Goal: Information Seeking & Learning: Learn about a topic

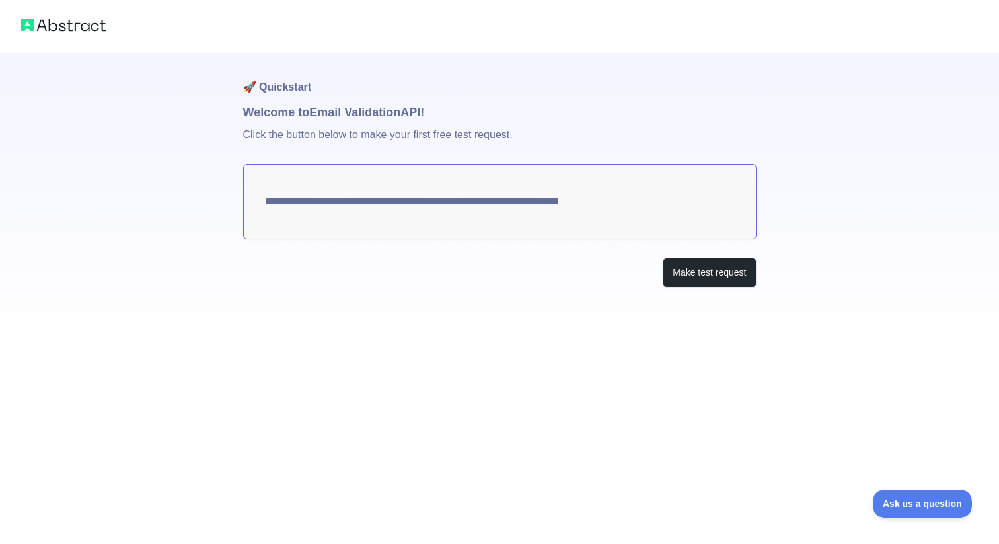
click at [393, 201] on textarea "**********" at bounding box center [499, 201] width 513 height 75
click at [724, 278] on button "Make test request" at bounding box center [708, 273] width 93 height 30
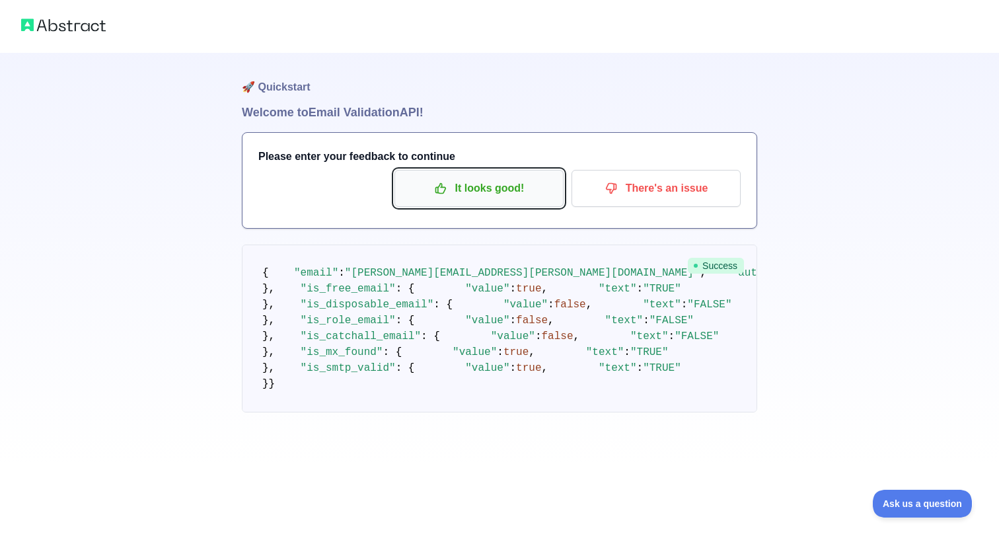
click at [496, 192] on p "It looks good!" at bounding box center [478, 188] width 149 height 22
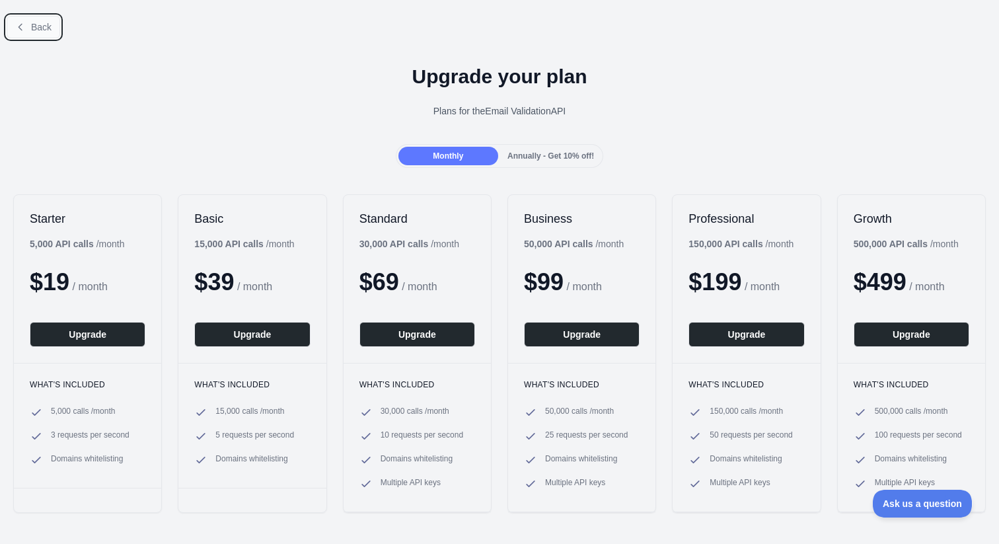
click at [40, 29] on span "Back" at bounding box center [41, 27] width 20 height 11
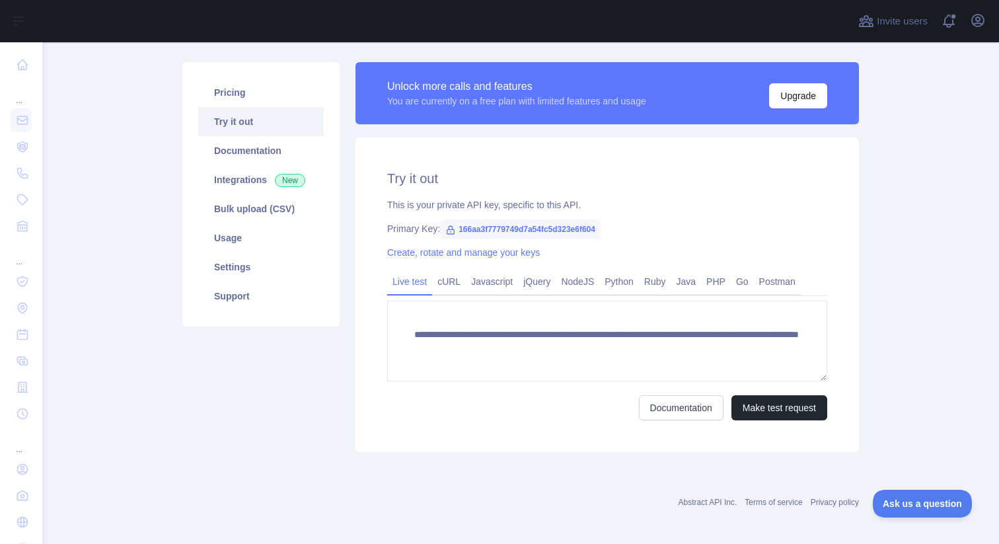
scroll to position [72, 0]
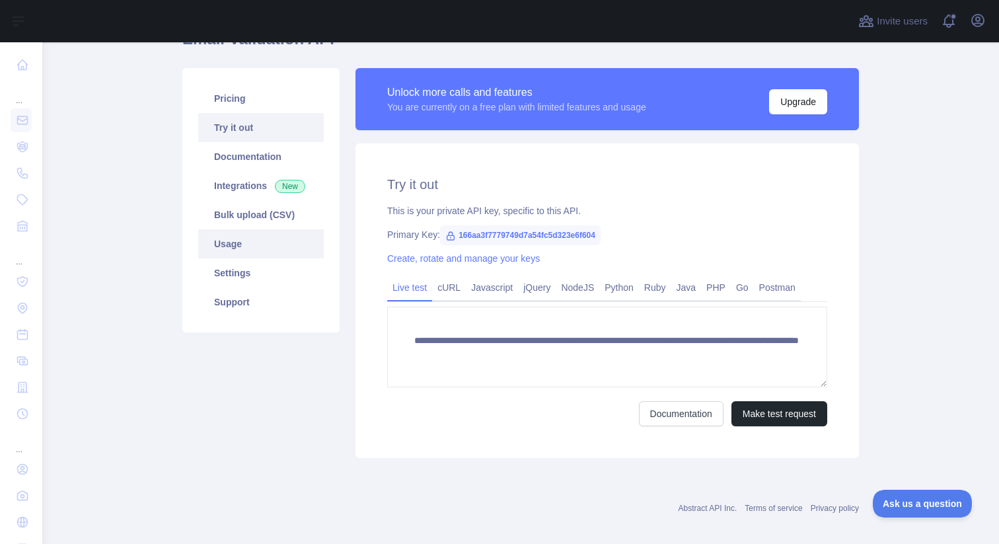
click at [230, 236] on link "Usage" at bounding box center [260, 243] width 125 height 29
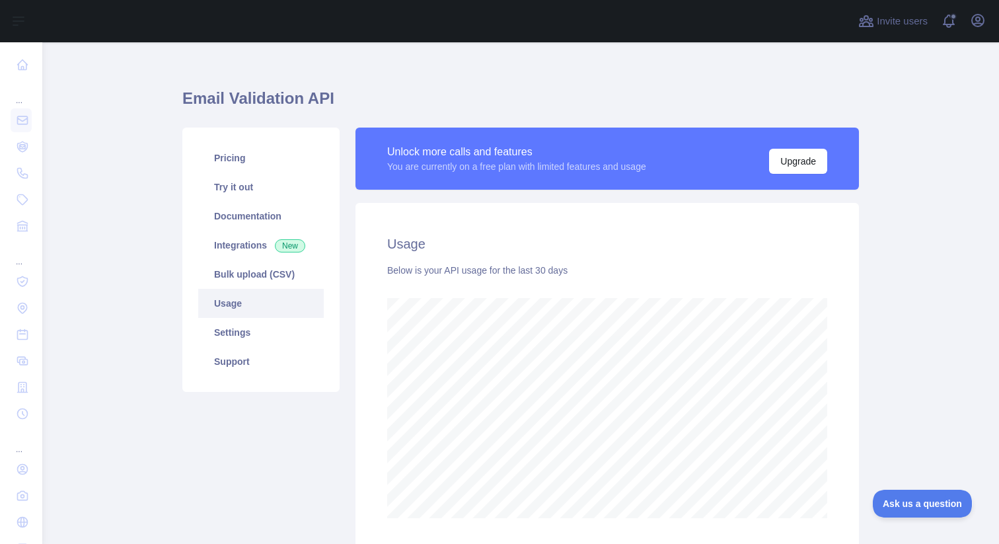
scroll to position [7, 0]
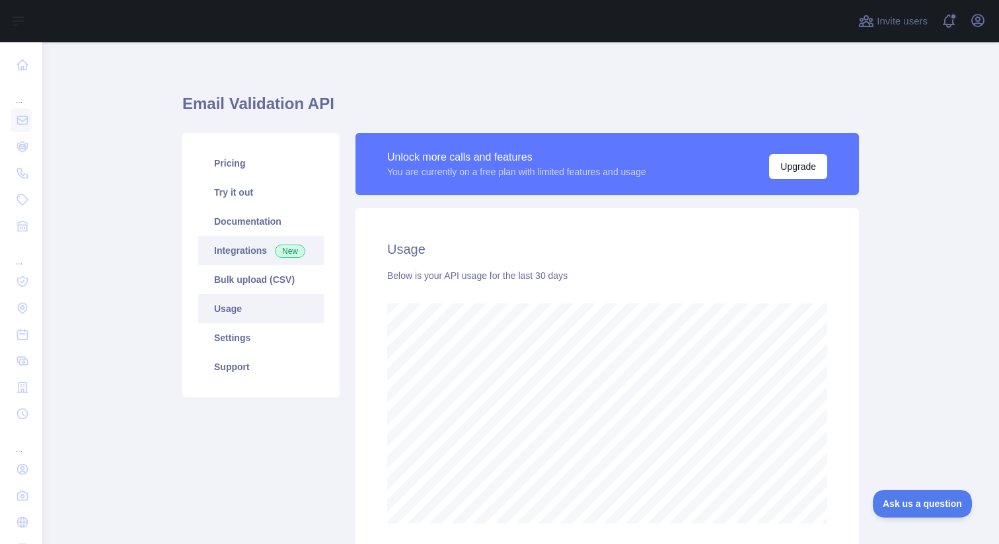
click at [250, 254] on link "Integrations New" at bounding box center [260, 250] width 125 height 29
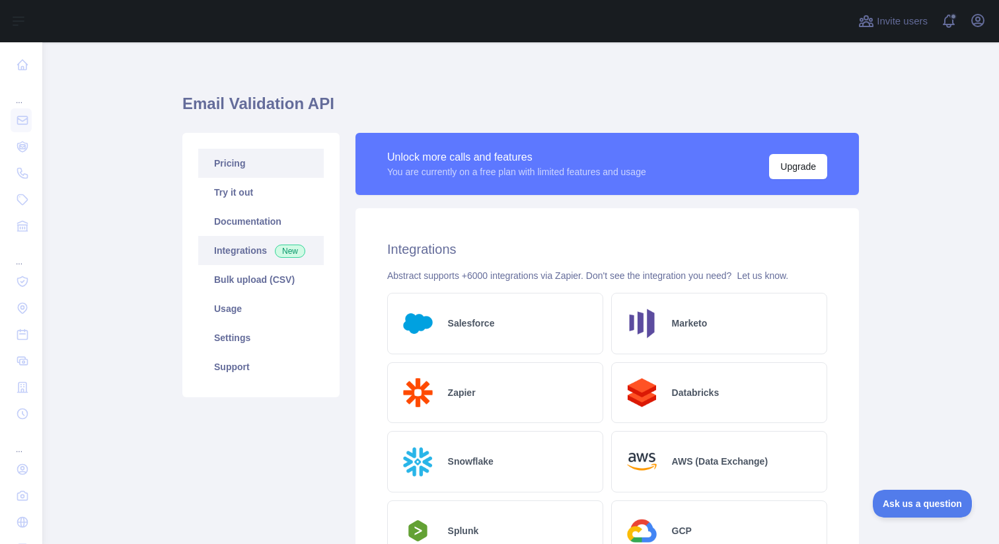
click at [246, 170] on link "Pricing" at bounding box center [260, 163] width 125 height 29
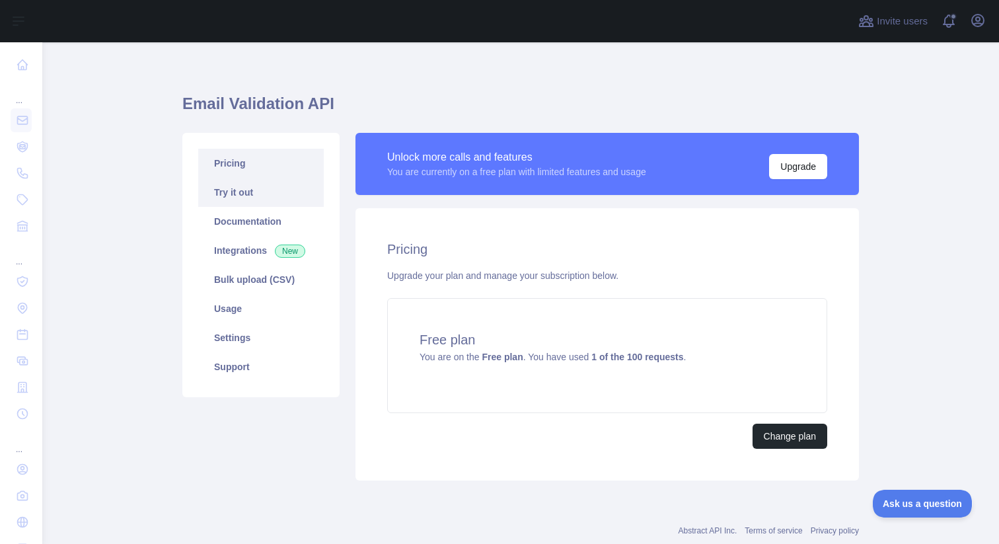
click at [242, 192] on link "Try it out" at bounding box center [260, 192] width 125 height 29
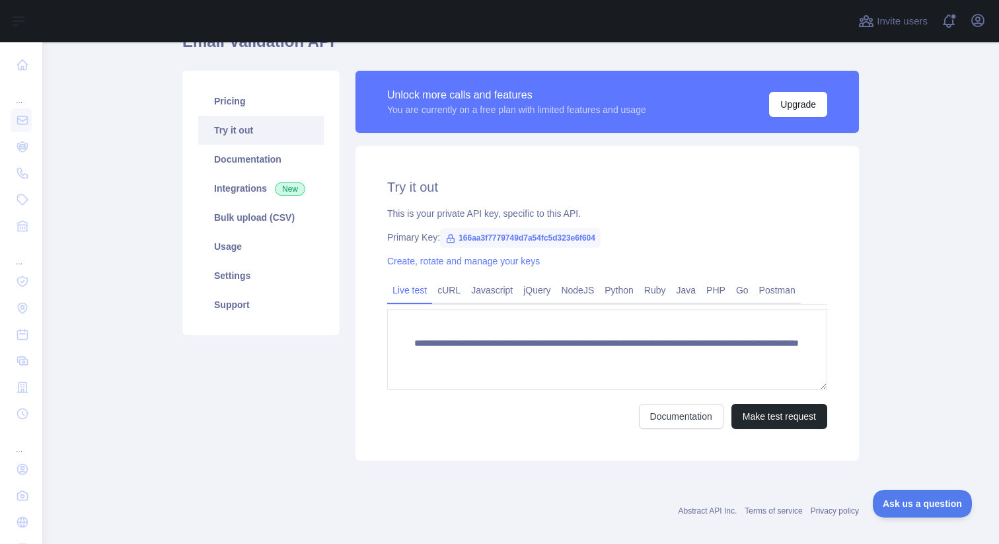
scroll to position [66, 0]
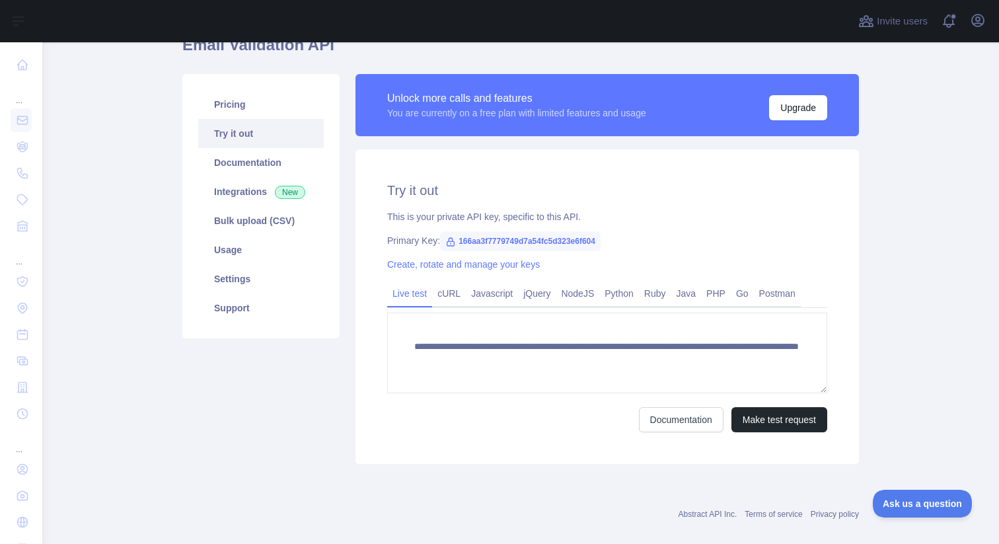
click at [569, 240] on span "166aa3f7779749d7a54fc5d323e6f604" at bounding box center [520, 241] width 160 height 20
click at [483, 263] on link "Create, rotate and manage your keys" at bounding box center [463, 264] width 153 height 11
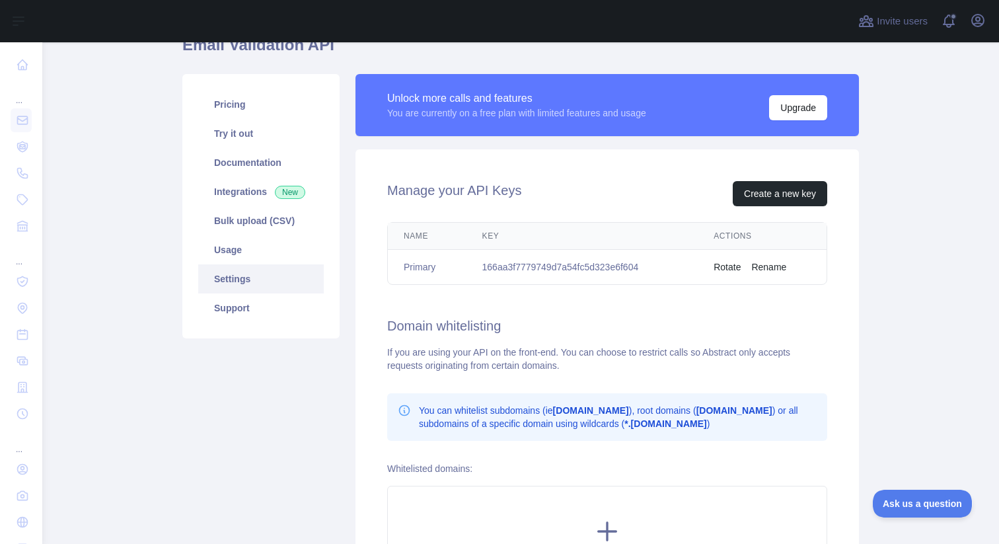
click at [530, 268] on td "166aa3f7779749d7a54fc5d323e6f604" at bounding box center [582, 267] width 232 height 35
copy td "166aa3f7779749d7a54fc5d323e6f604"
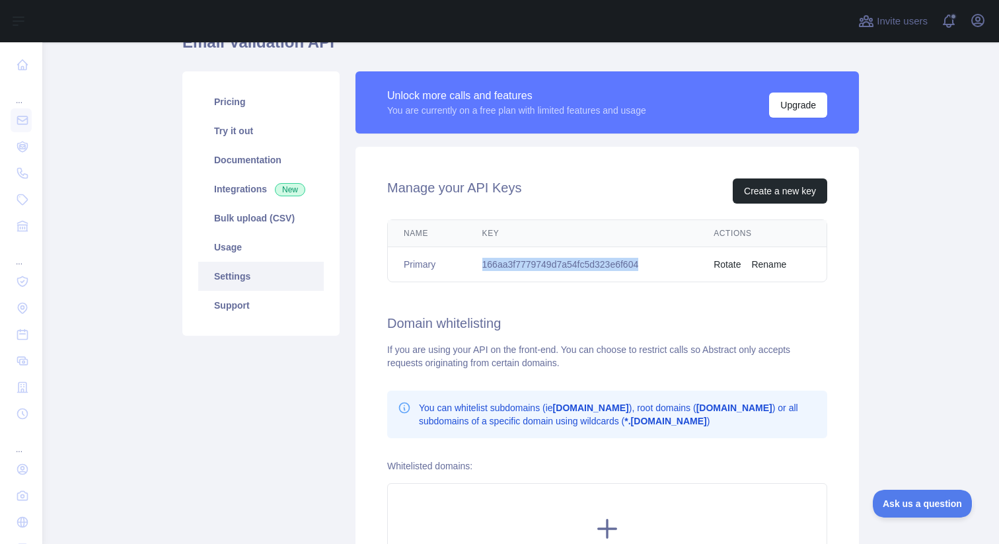
scroll to position [67, 0]
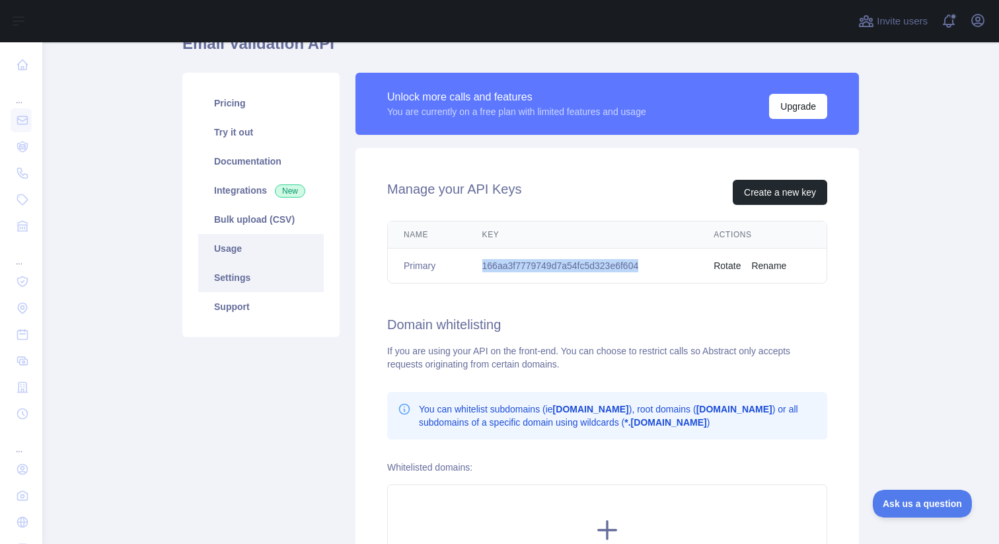
click at [230, 250] on link "Usage" at bounding box center [260, 248] width 125 height 29
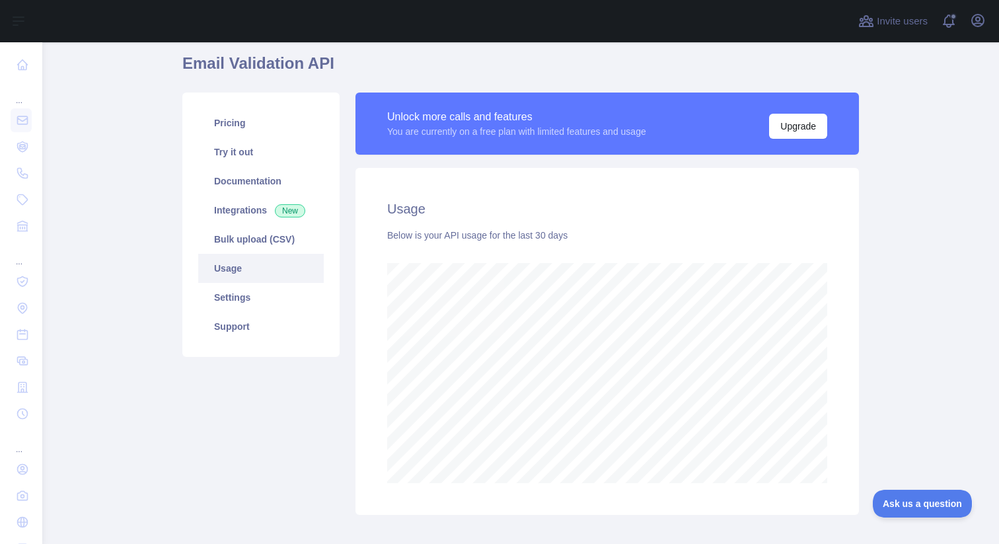
scroll to position [49, 0]
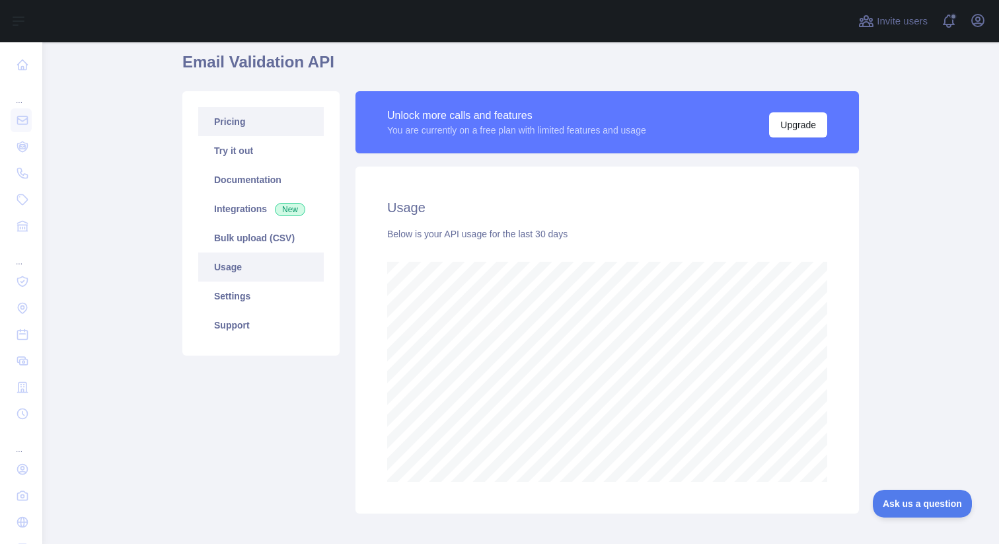
click at [244, 123] on link "Pricing" at bounding box center [260, 121] width 125 height 29
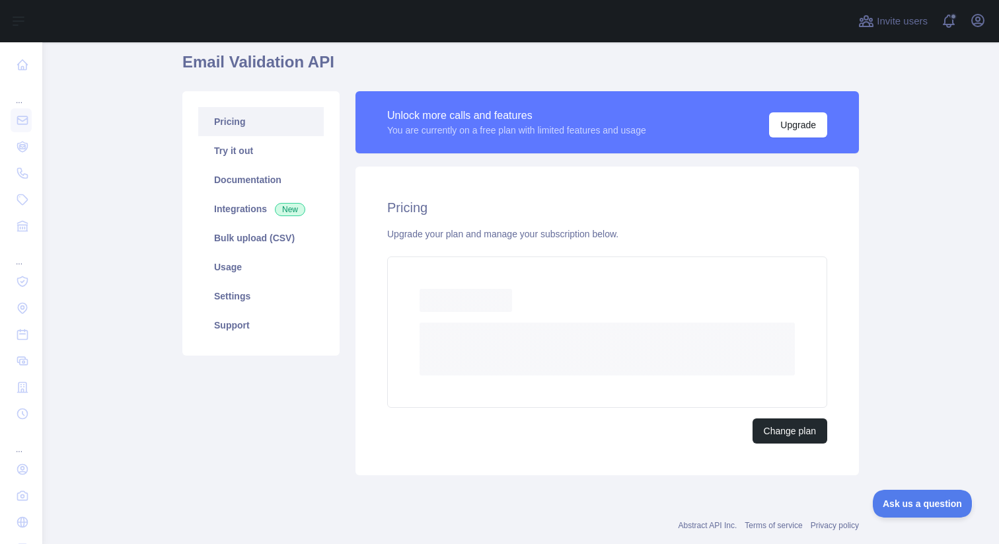
scroll to position [42, 0]
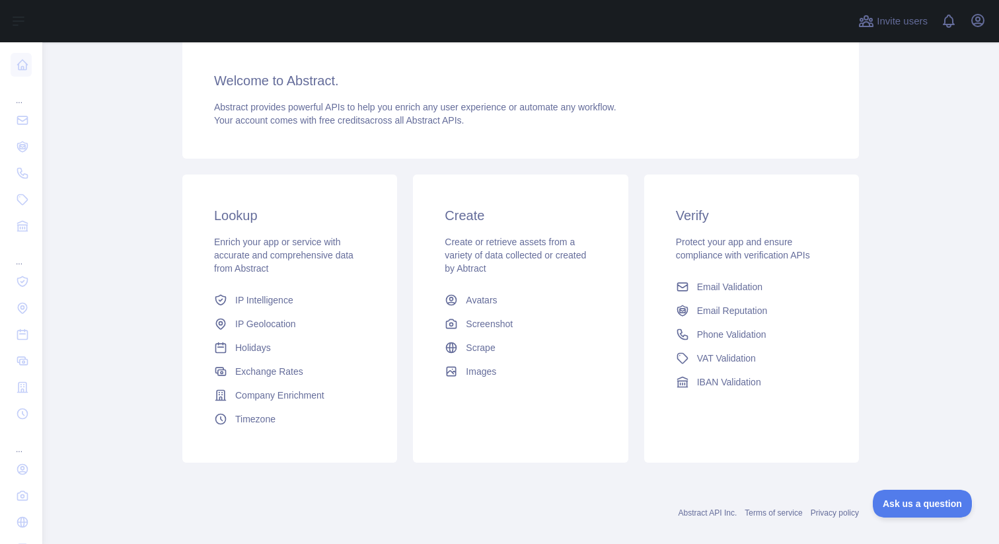
scroll to position [114, 0]
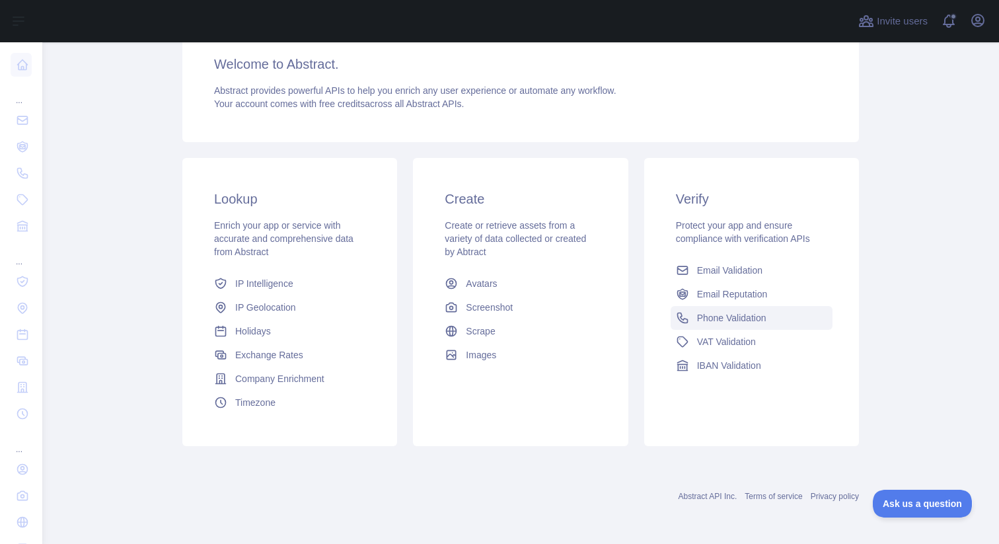
click at [754, 320] on span "Phone Validation" at bounding box center [731, 317] width 69 height 13
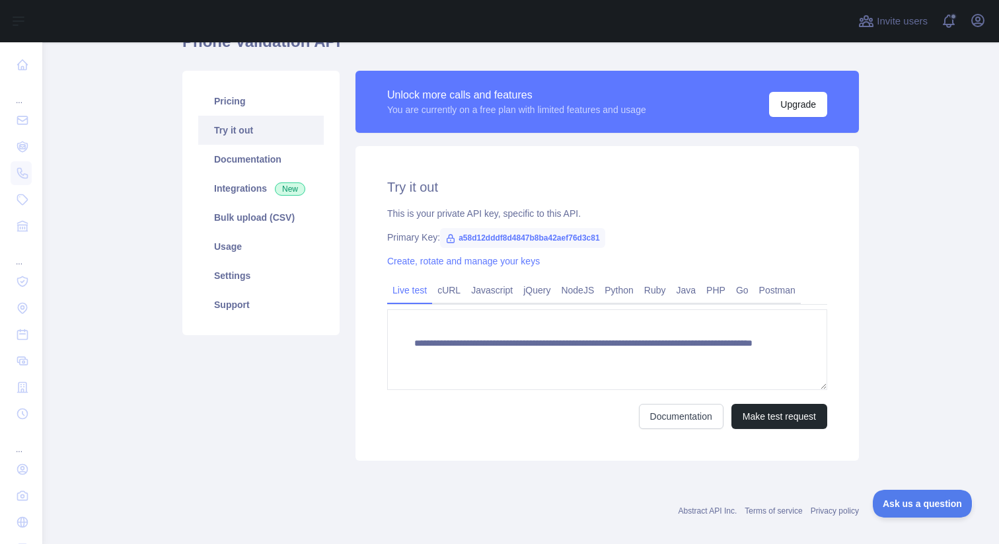
scroll to position [72, 0]
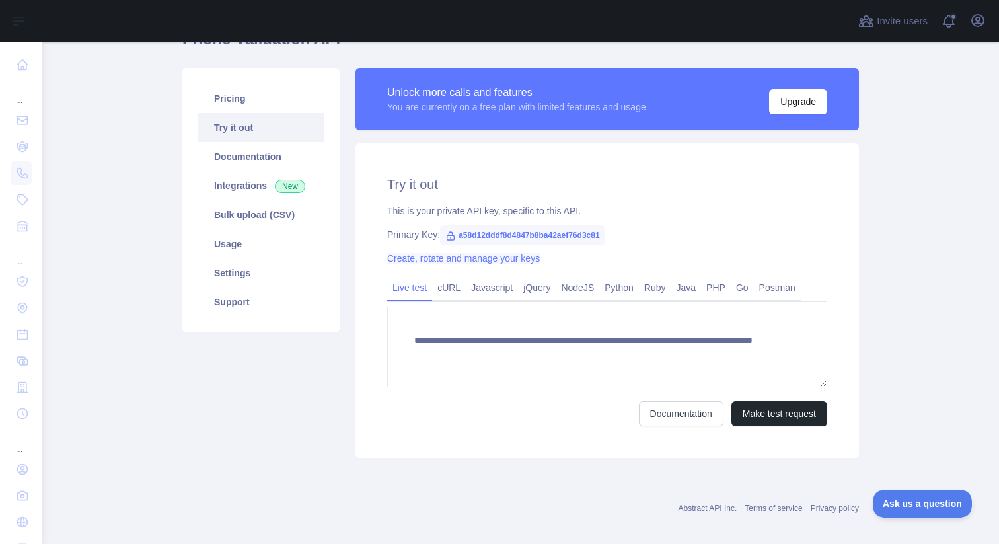
click at [455, 257] on link "Create, rotate and manage your keys" at bounding box center [463, 258] width 153 height 11
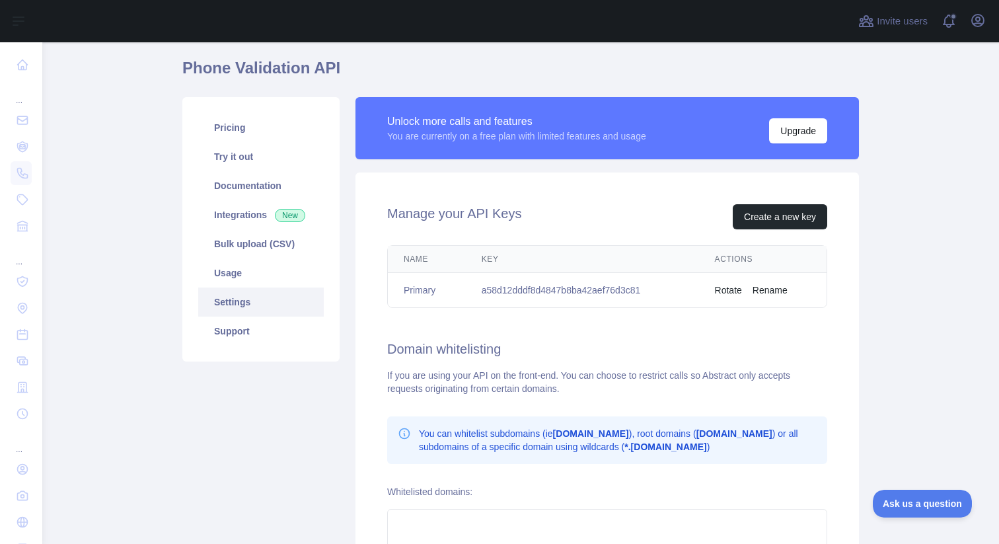
scroll to position [44, 0]
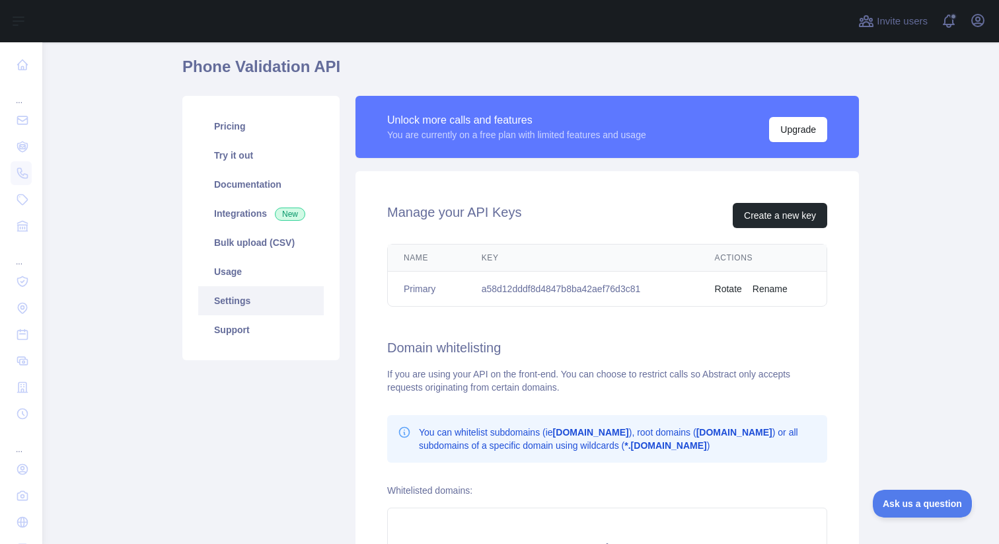
click at [552, 287] on td "a58d12dddf8d4847b8ba42aef76d3c81" at bounding box center [582, 288] width 233 height 35
copy td "a58d12dddf8d4847b8ba42aef76d3c81"
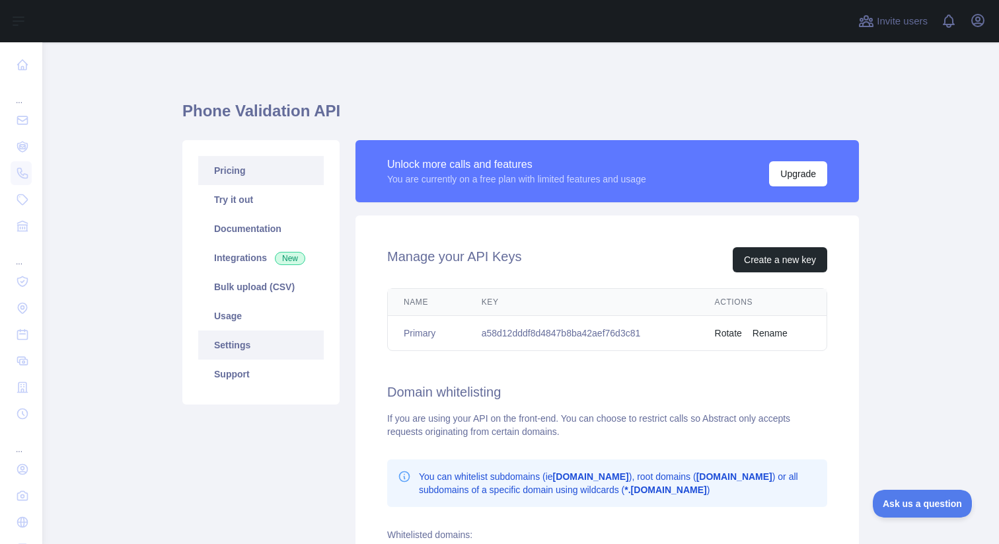
click at [256, 172] on link "Pricing" at bounding box center [260, 170] width 125 height 29
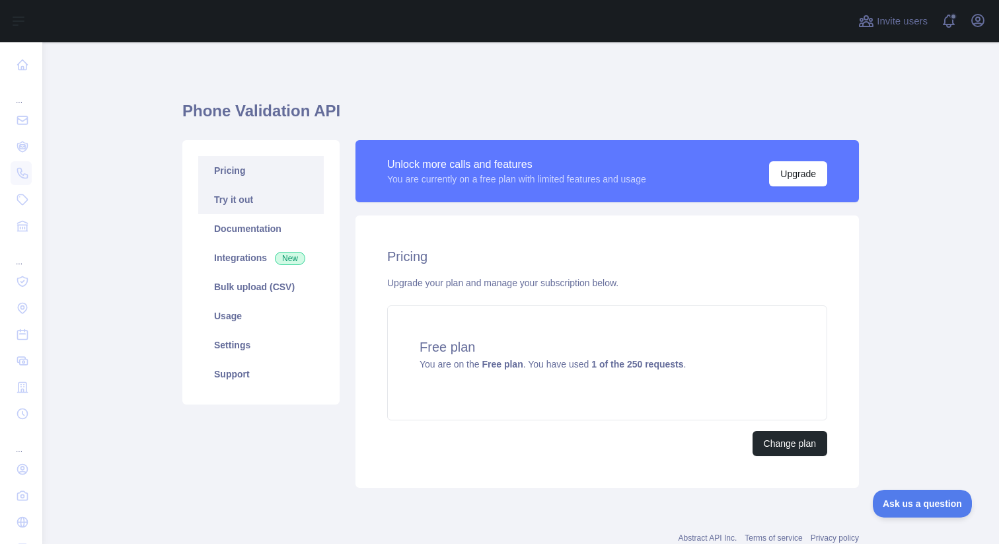
click at [241, 205] on link "Try it out" at bounding box center [260, 199] width 125 height 29
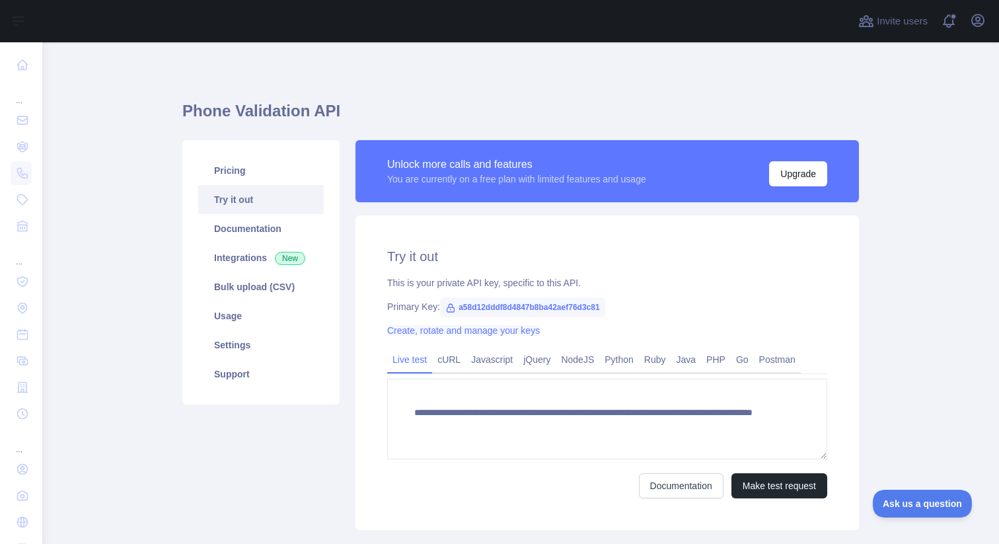
click at [477, 330] on link "Create, rotate and manage your keys" at bounding box center [463, 330] width 153 height 11
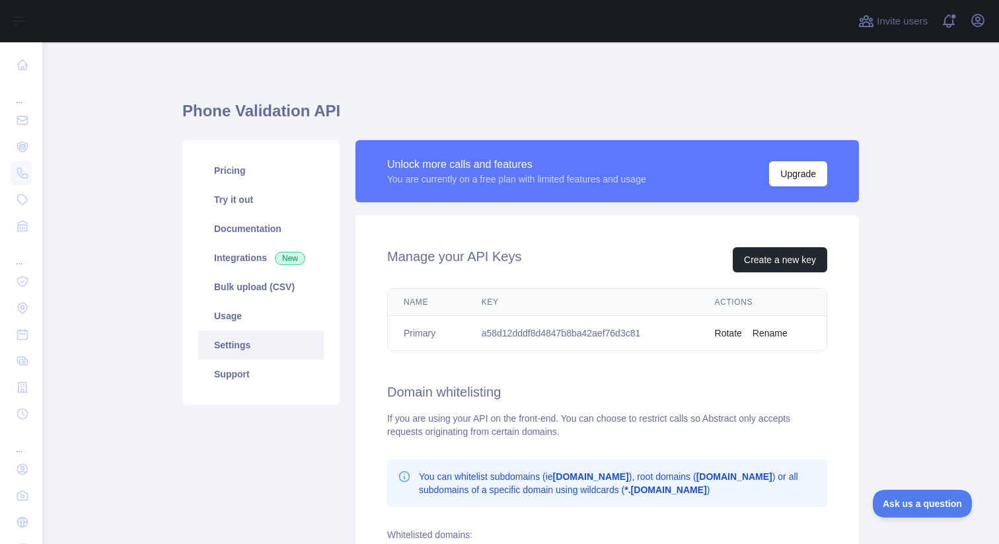
click at [522, 334] on td "a58d12dddf8d4847b8ba42aef76d3c81" at bounding box center [582, 333] width 233 height 35
copy td "a58d12dddf8d4847b8ba42aef76d3c81"
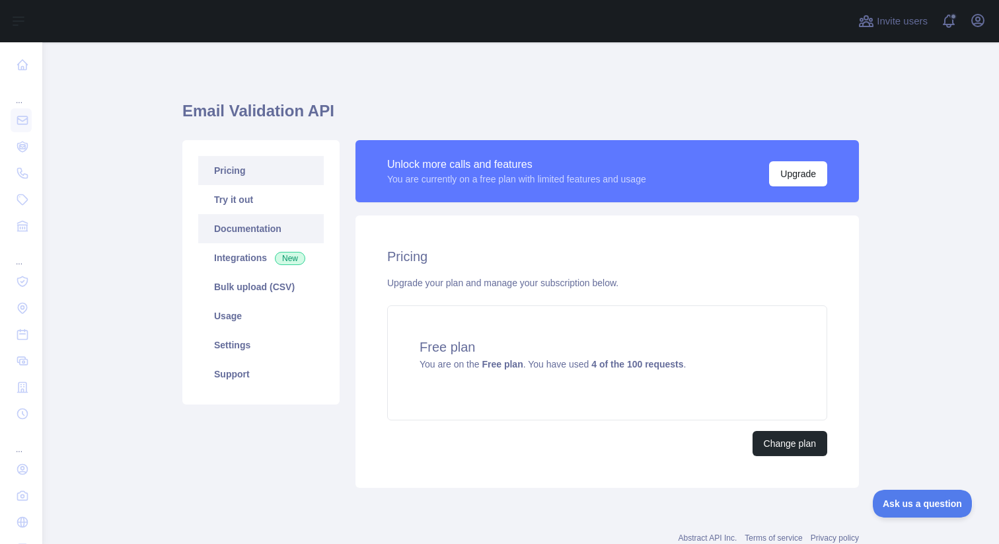
click at [249, 227] on link "Documentation" at bounding box center [260, 228] width 125 height 29
click at [232, 200] on link "Try it out" at bounding box center [260, 199] width 125 height 29
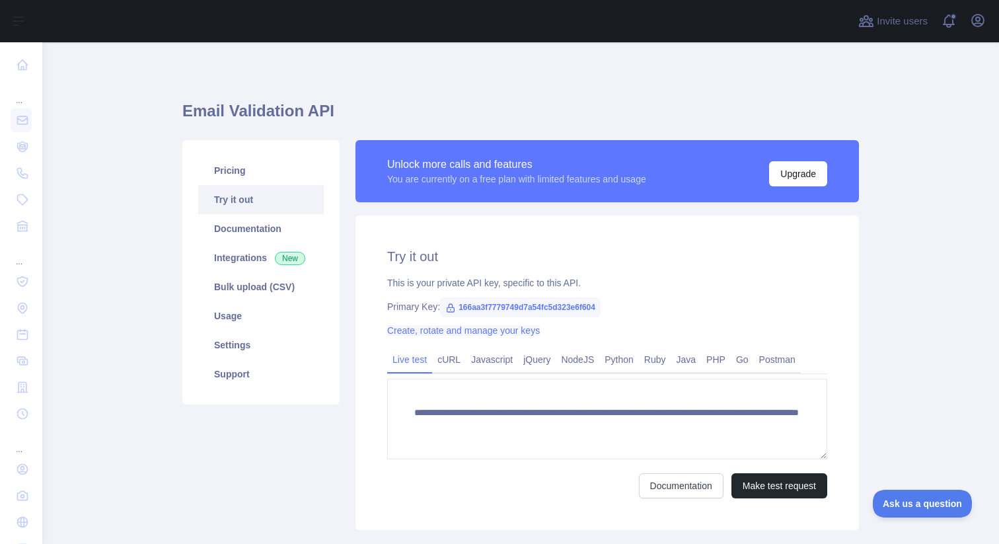
click at [425, 329] on link "Create, rotate and manage your keys" at bounding box center [463, 330] width 153 height 11
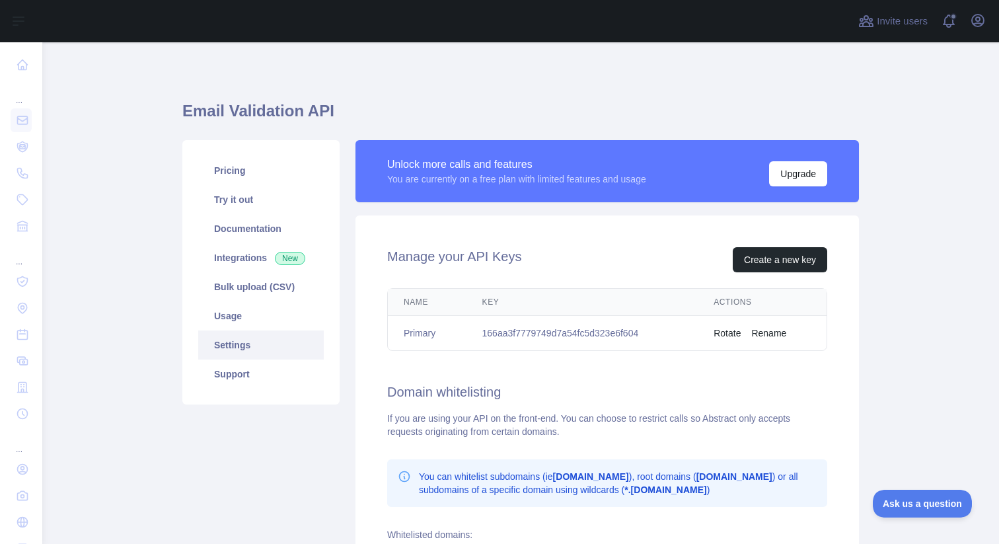
click at [521, 332] on td "166aa3f7779749d7a54fc5d323e6f604" at bounding box center [582, 333] width 232 height 35
copy td "166aa3f7779749d7a54fc5d323e6f604"
click at [586, 333] on td "166aa3f7779749d7a54fc5d323e6f604" at bounding box center [582, 333] width 232 height 35
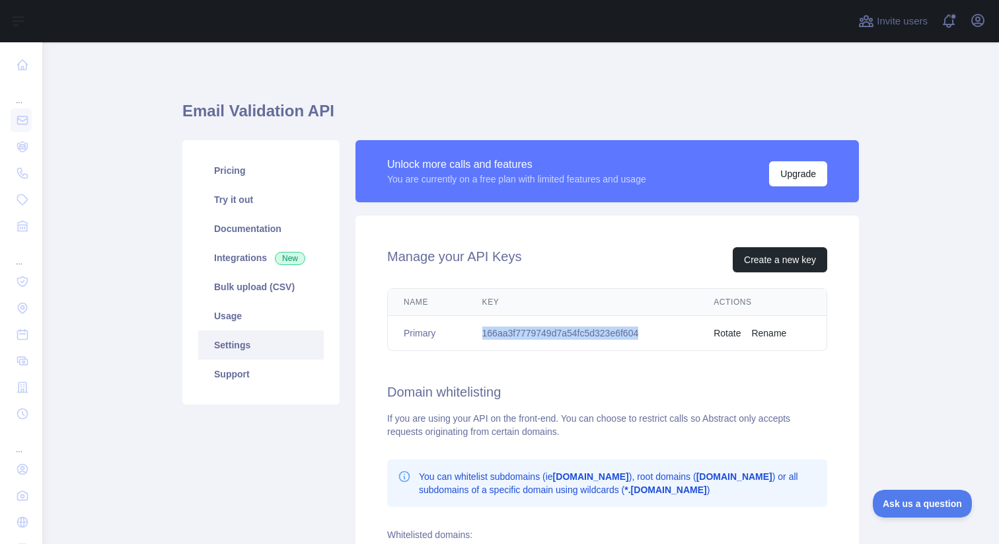
copy td "166aa3f7779749d7a54fc5d323e6f604"
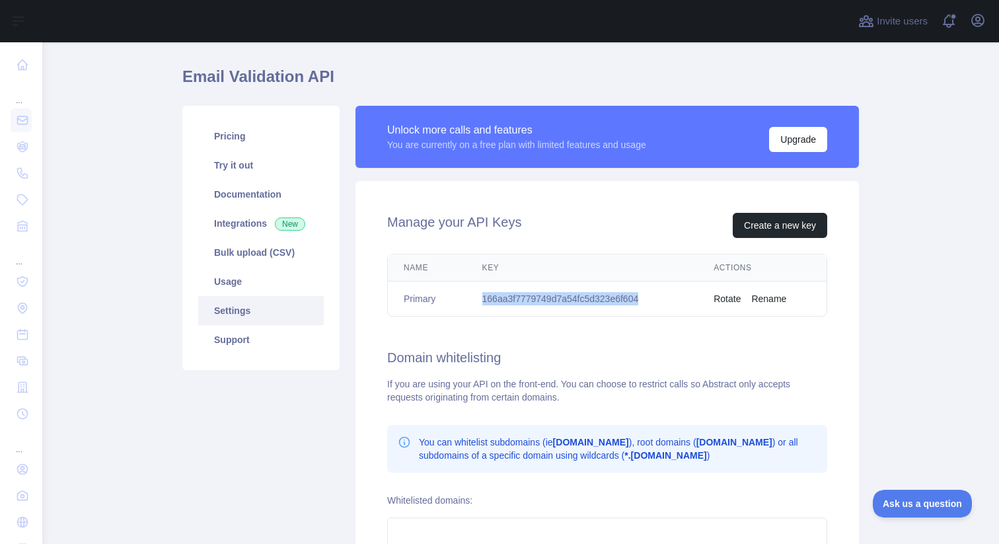
scroll to position [31, 0]
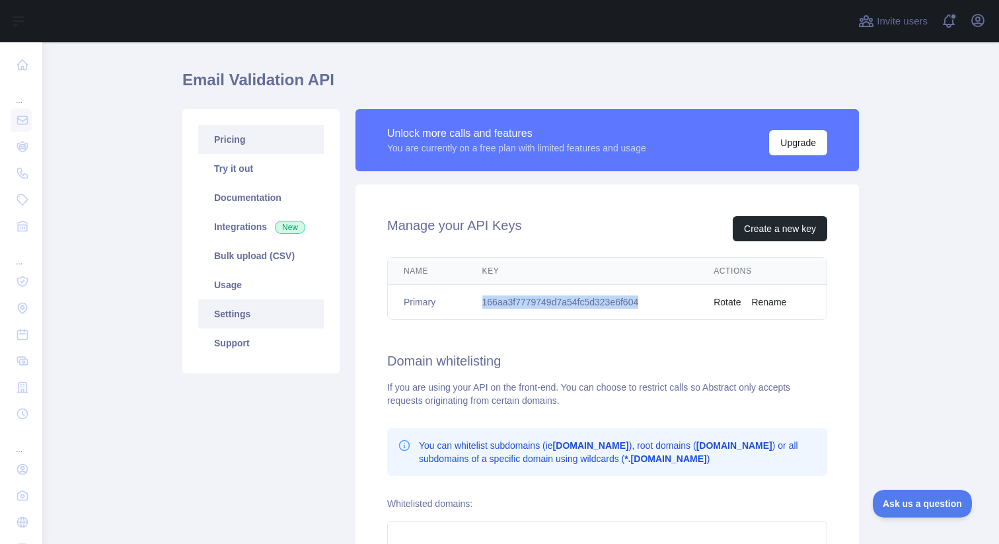
click at [231, 141] on link "Pricing" at bounding box center [260, 139] width 125 height 29
